Goal: Find specific page/section

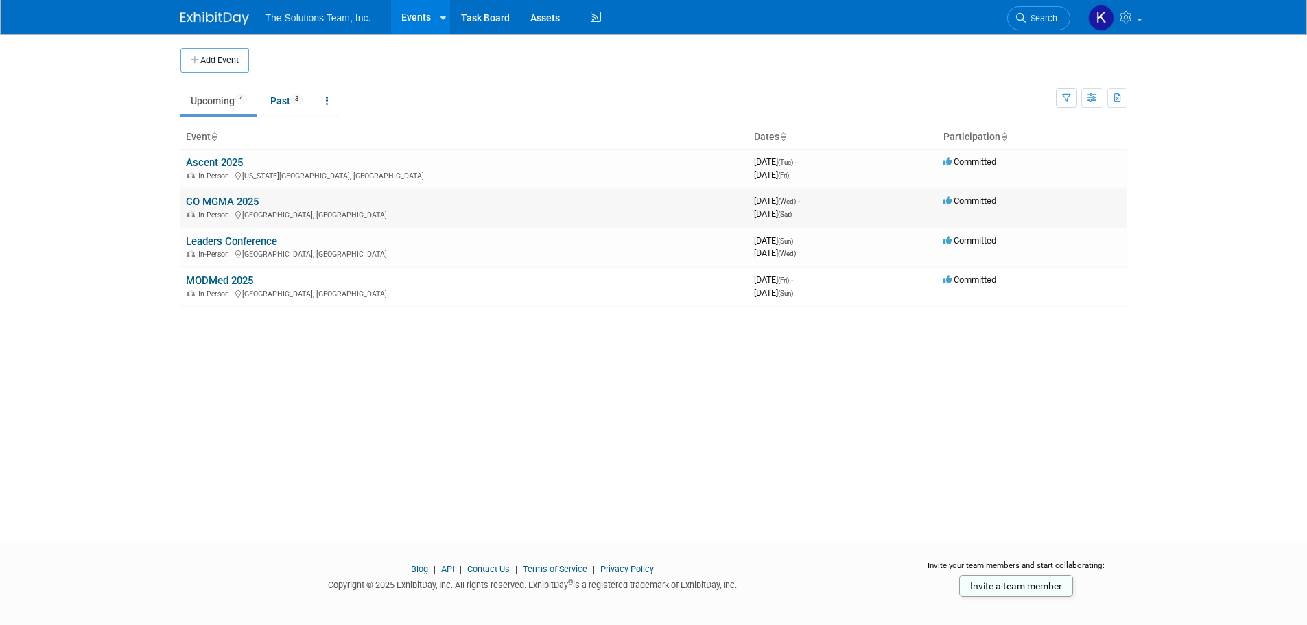
click at [235, 202] on link "CO MGMA 2025" at bounding box center [222, 201] width 73 height 12
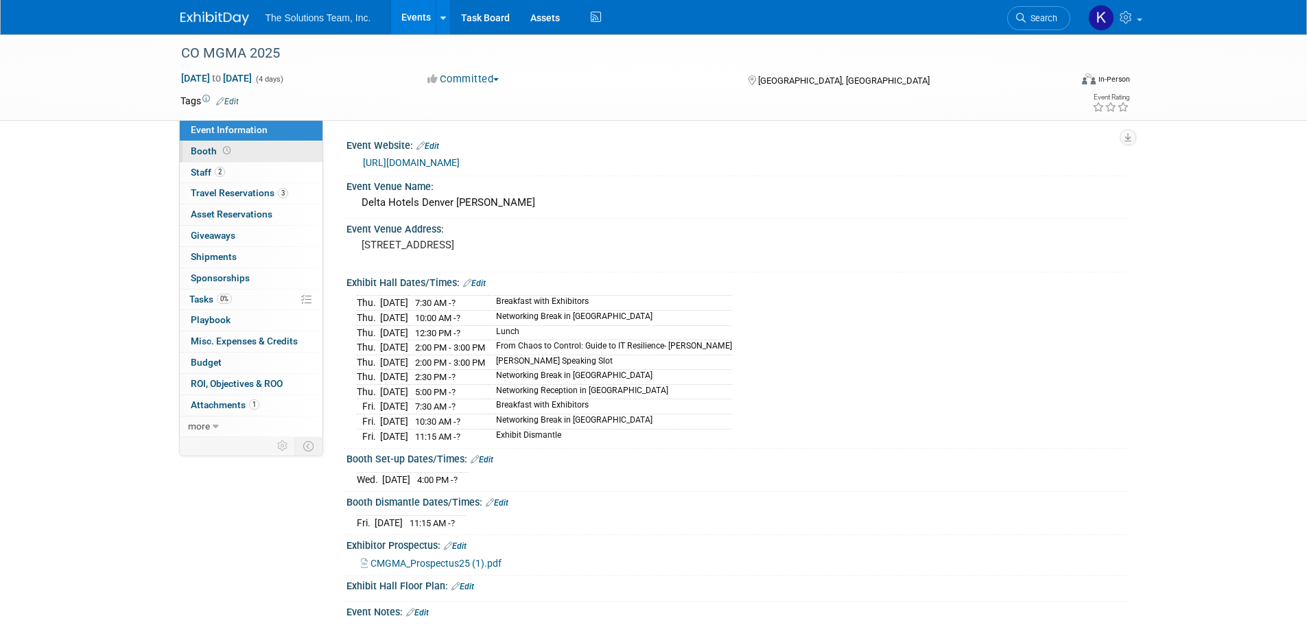
click at [221, 148] on span at bounding box center [226, 150] width 13 height 10
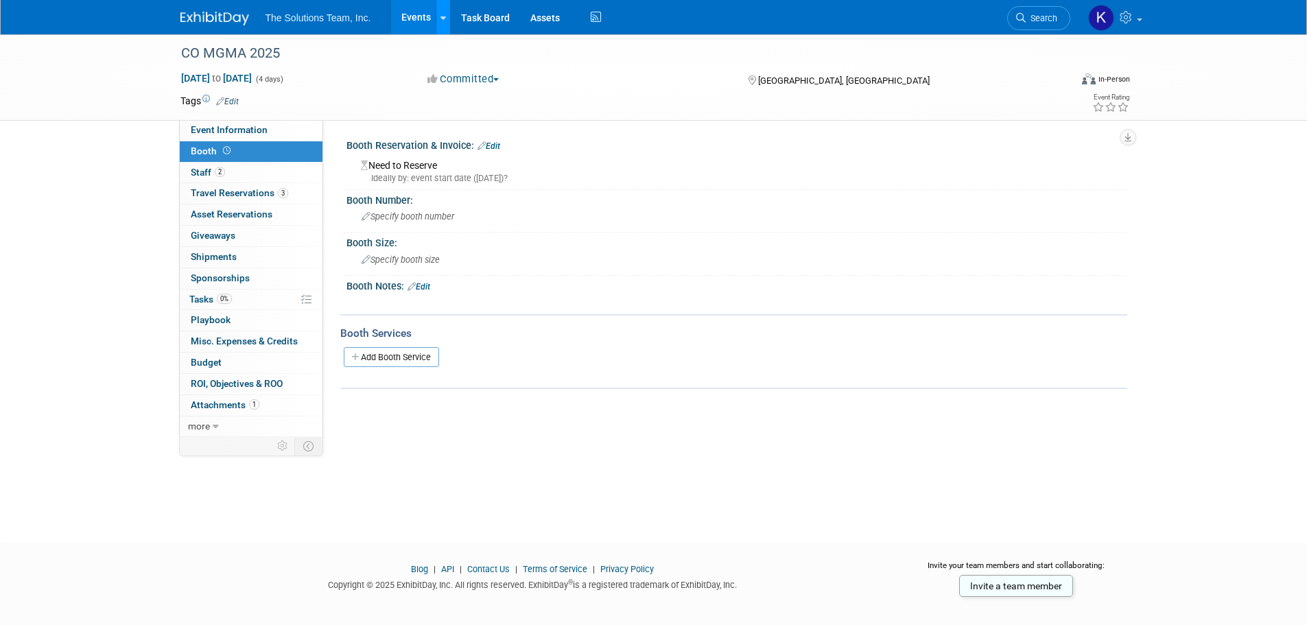
click at [447, 19] on link at bounding box center [443, 17] width 14 height 34
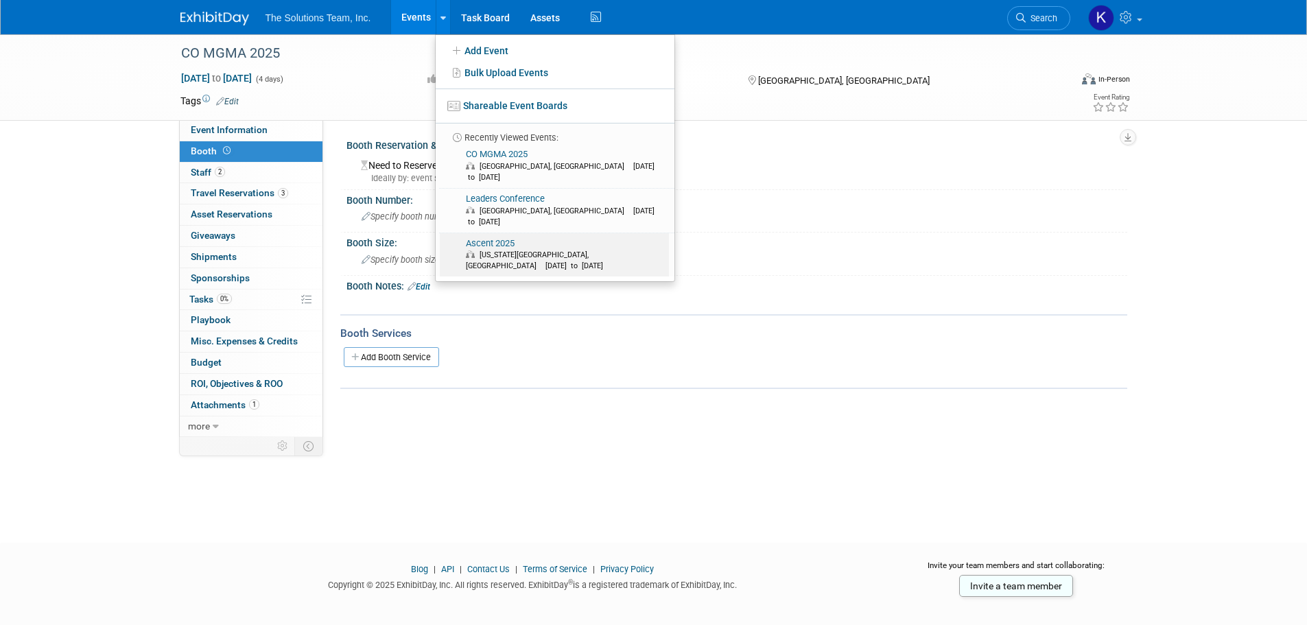
click at [506, 233] on link "Ascent 2025 Kansas City, MO Sep 9, 2025 to Sep 12, 2025" at bounding box center [554, 255] width 229 height 44
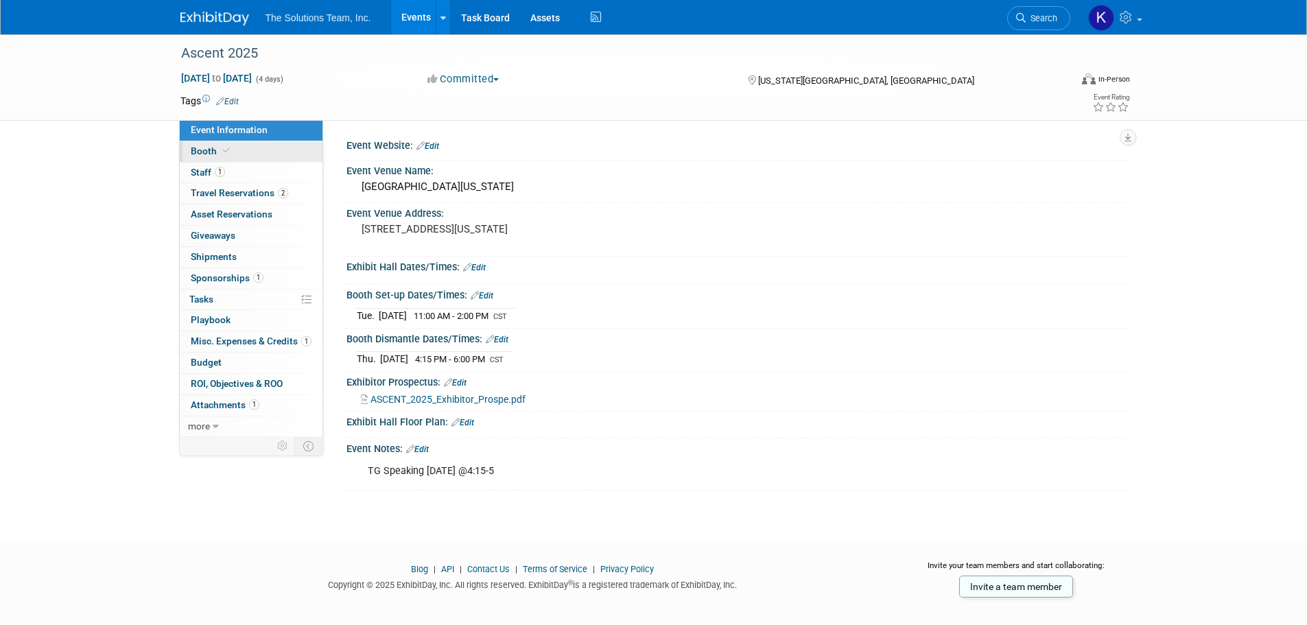
click at [237, 154] on link "Booth" at bounding box center [251, 151] width 143 height 21
